Goal: Navigation & Orientation: Find specific page/section

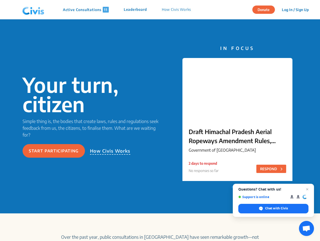
click at [33, 10] on img at bounding box center [33, 9] width 26 height 15
click at [86, 10] on p "Active Consultations 11" at bounding box center [86, 10] width 46 height 6
click at [136, 10] on p "Leaderboard" at bounding box center [135, 10] width 23 height 6
click at [177, 10] on p "How Civis Works" at bounding box center [176, 10] width 29 height 6
click at [295, 10] on button "Log In / Sign Up" at bounding box center [295, 10] width 33 height 8
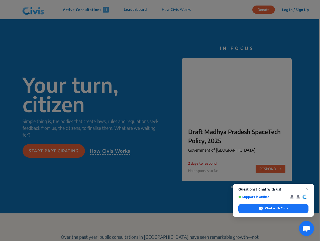
click at [54, 151] on bs-modal-backdrop at bounding box center [160, 120] width 320 height 241
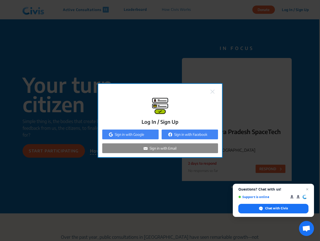
click at [110, 151] on div "Log In / Sign Up Sign in with Google Sign in with Facebook Sign in with Email" at bounding box center [160, 120] width 320 height 241
click at [307, 228] on span "Open chat" at bounding box center [307, 228] width 8 height 7
